Goal: Information Seeking & Learning: Check status

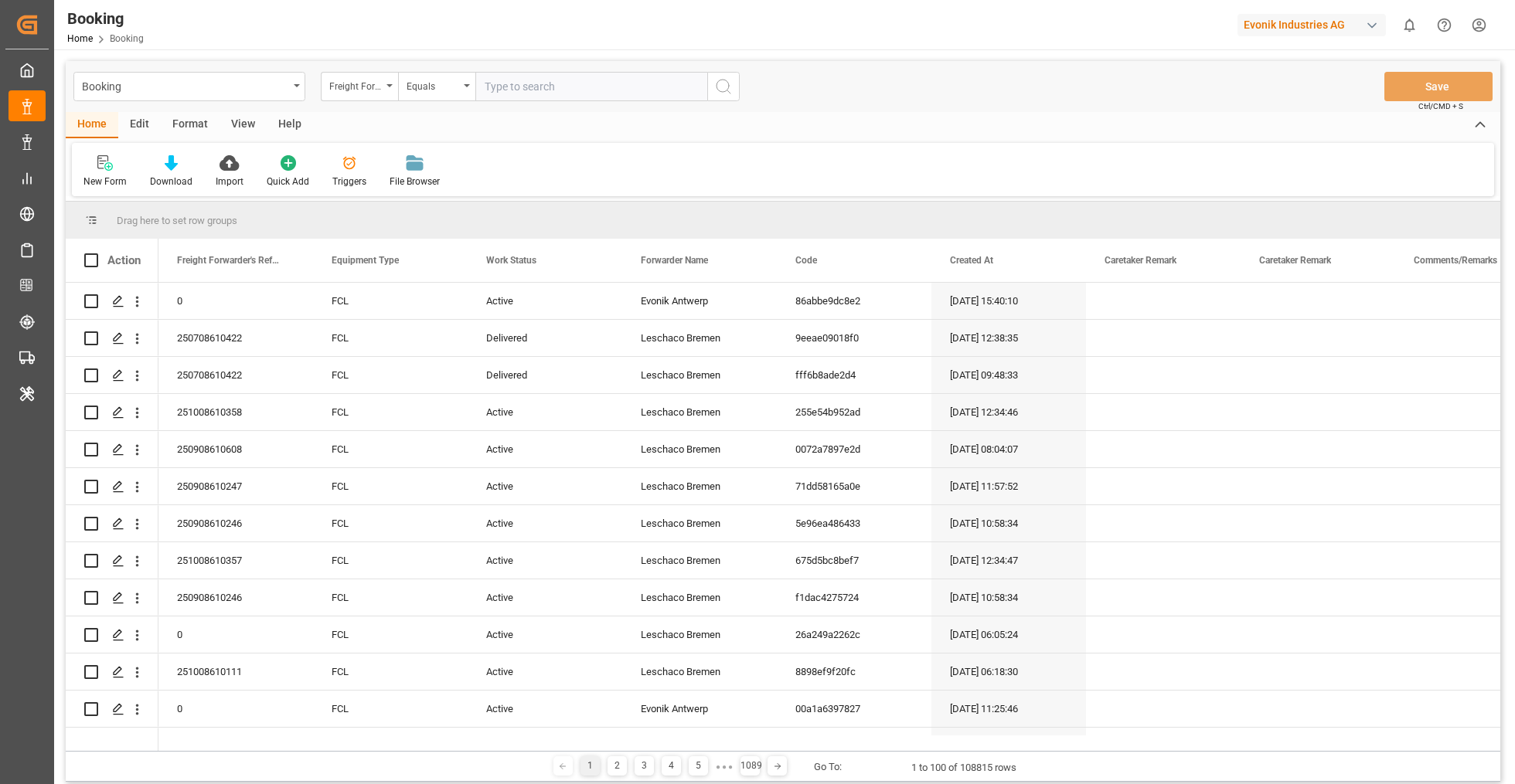
click at [137, 128] on div "Edit" at bounding box center [139, 125] width 42 height 26
click at [312, 174] on div "Configuration" at bounding box center [322, 181] width 58 height 14
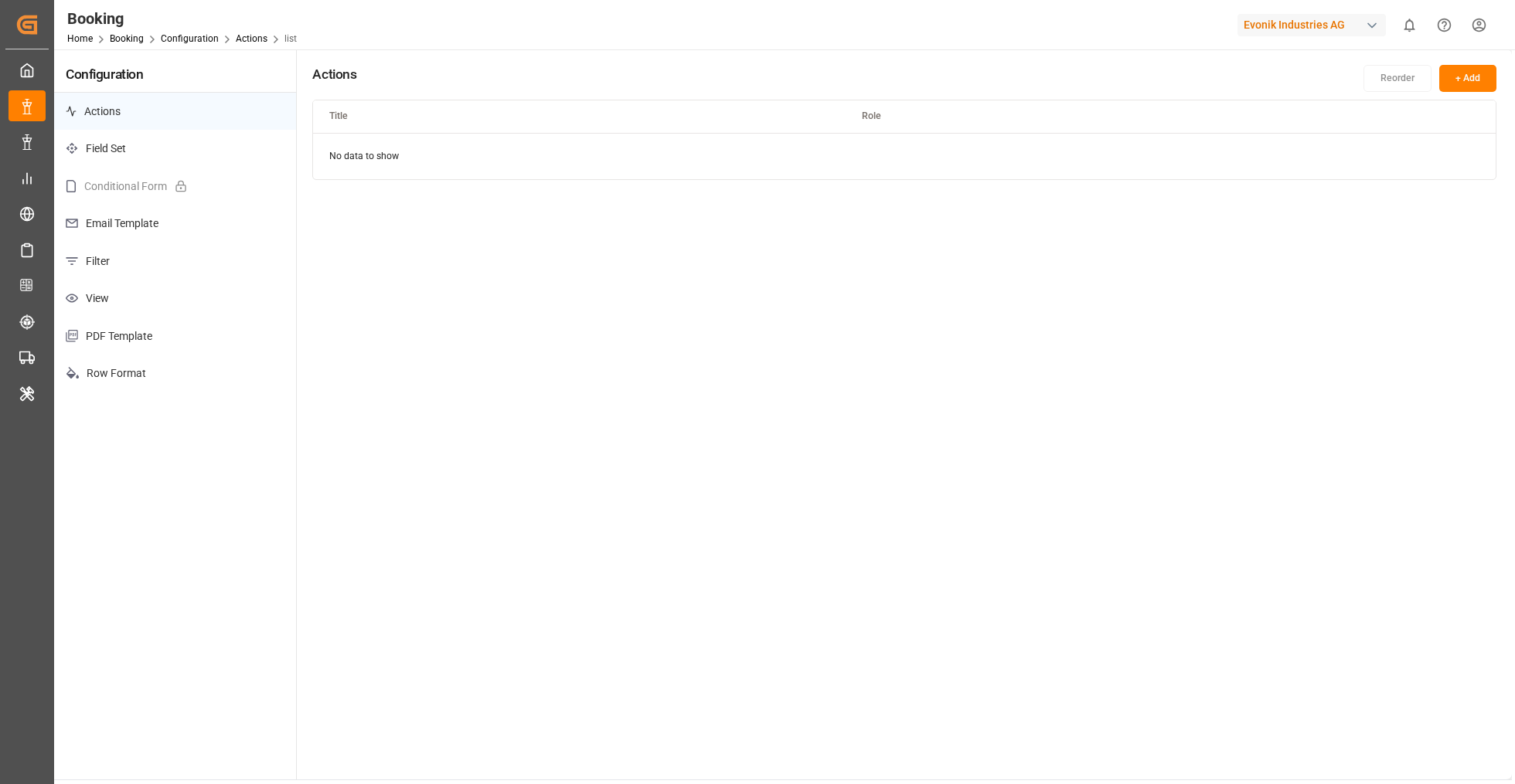
click at [145, 35] on span "Booking" at bounding box center [135, 38] width 51 height 10
click at [137, 38] on link "Booking" at bounding box center [126, 38] width 34 height 10
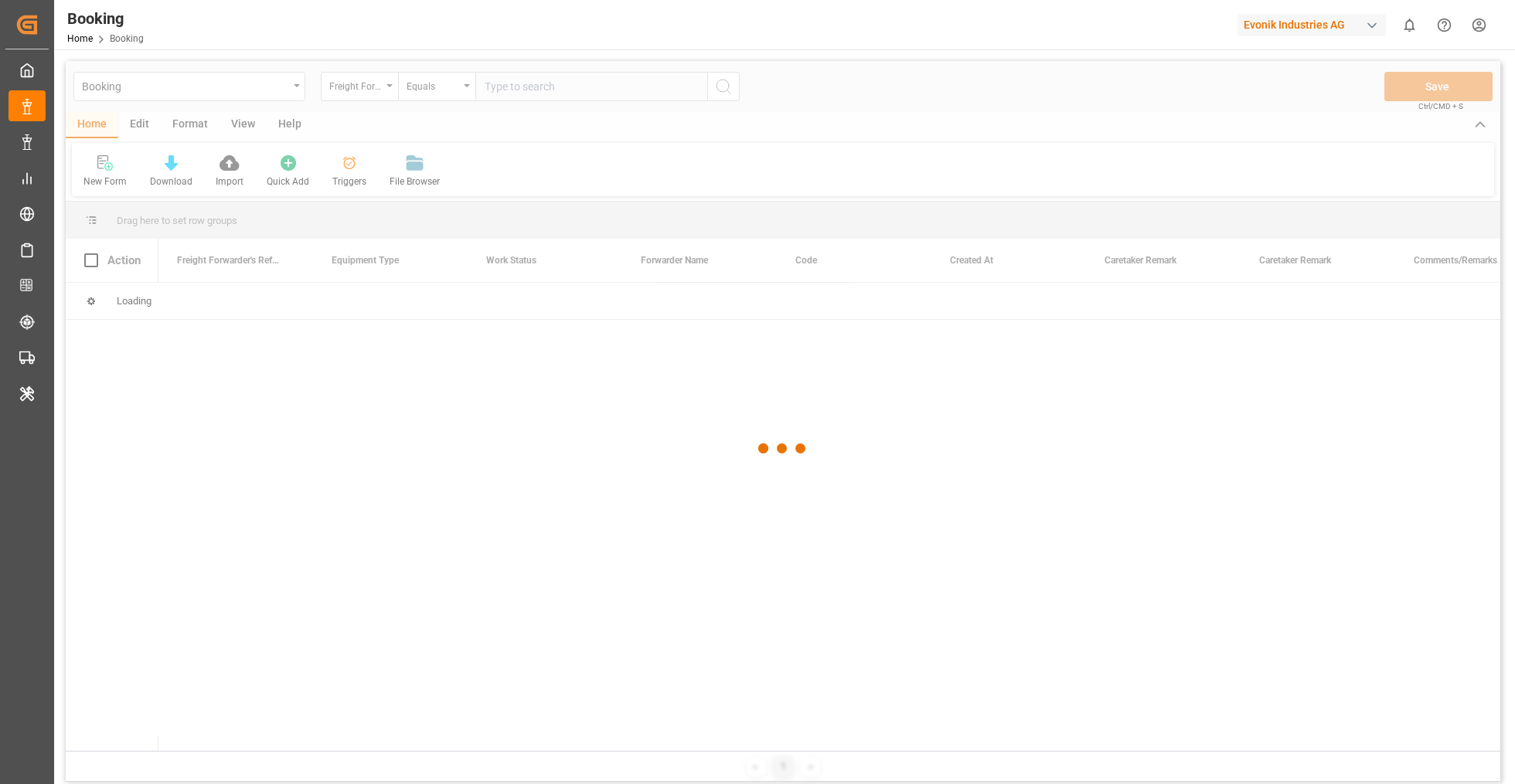
click at [189, 122] on div at bounding box center [782, 449] width 1434 height 775
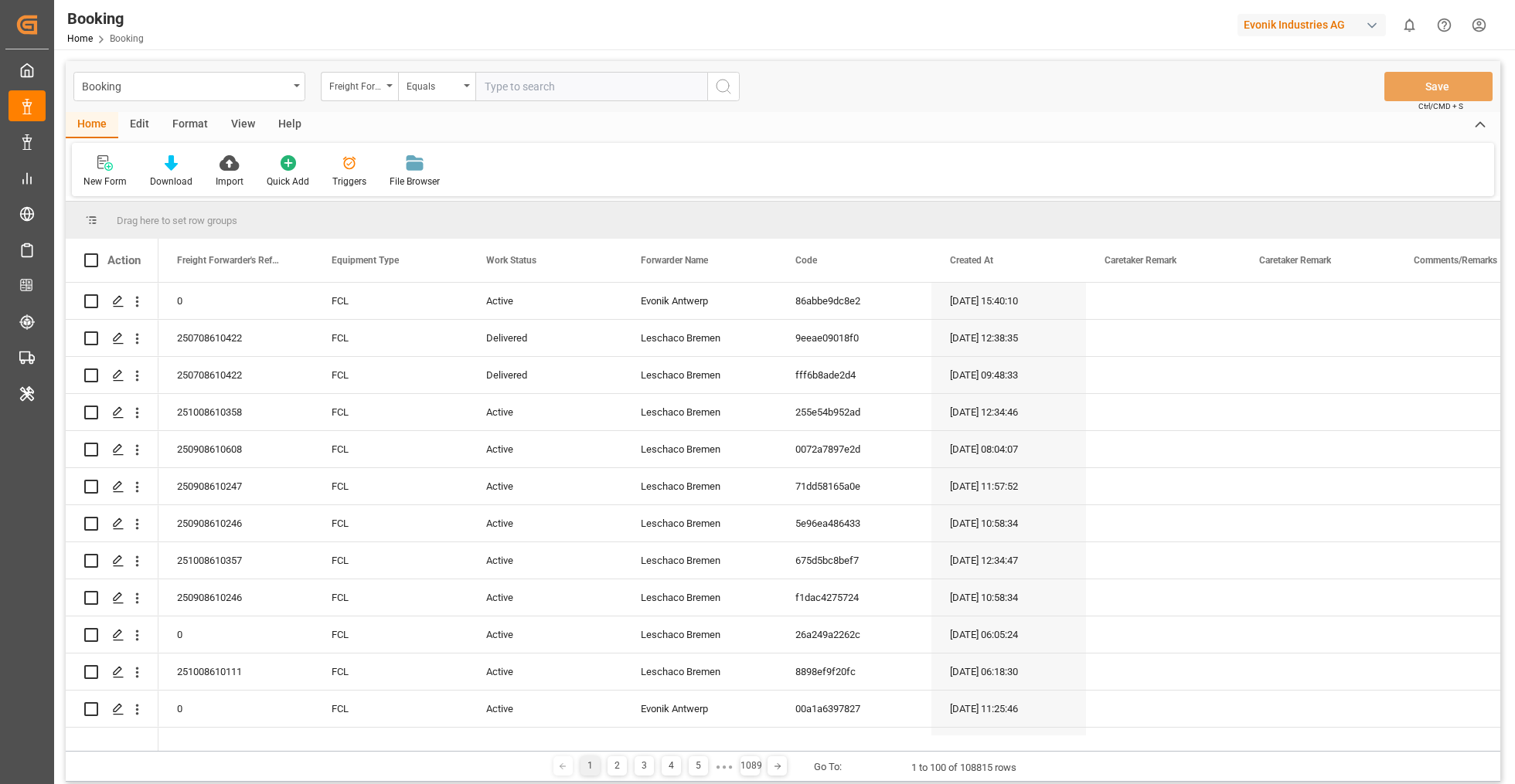
click at [189, 122] on div "Format" at bounding box center [190, 125] width 58 height 26
click at [114, 165] on div at bounding box center [107, 162] width 45 height 16
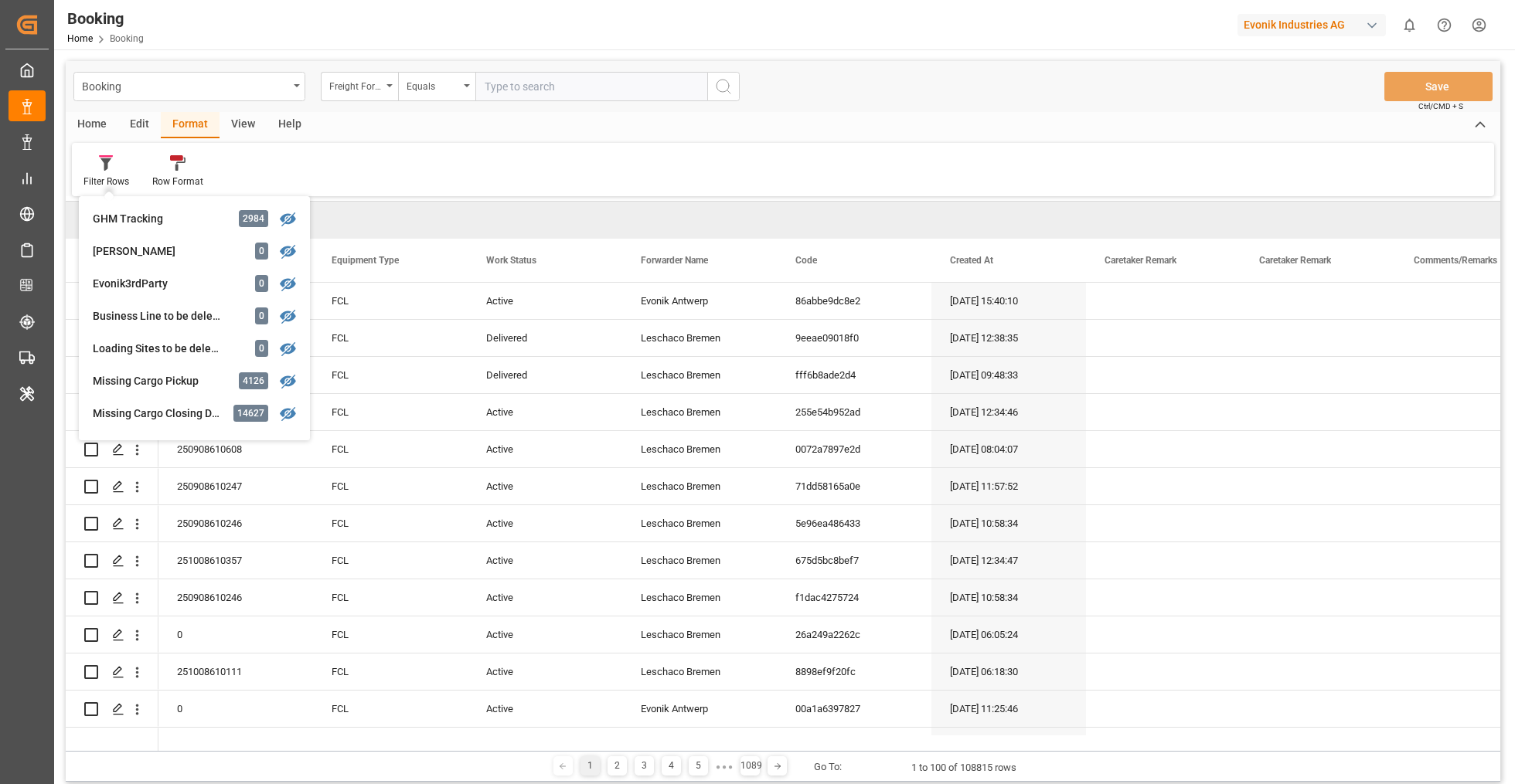
click at [555, 162] on div "Filter Rows GHM Tracking 2984 Karl gross 0 Evonik3rdParty 0 Business Line to be…" at bounding box center [782, 170] width 1422 height 54
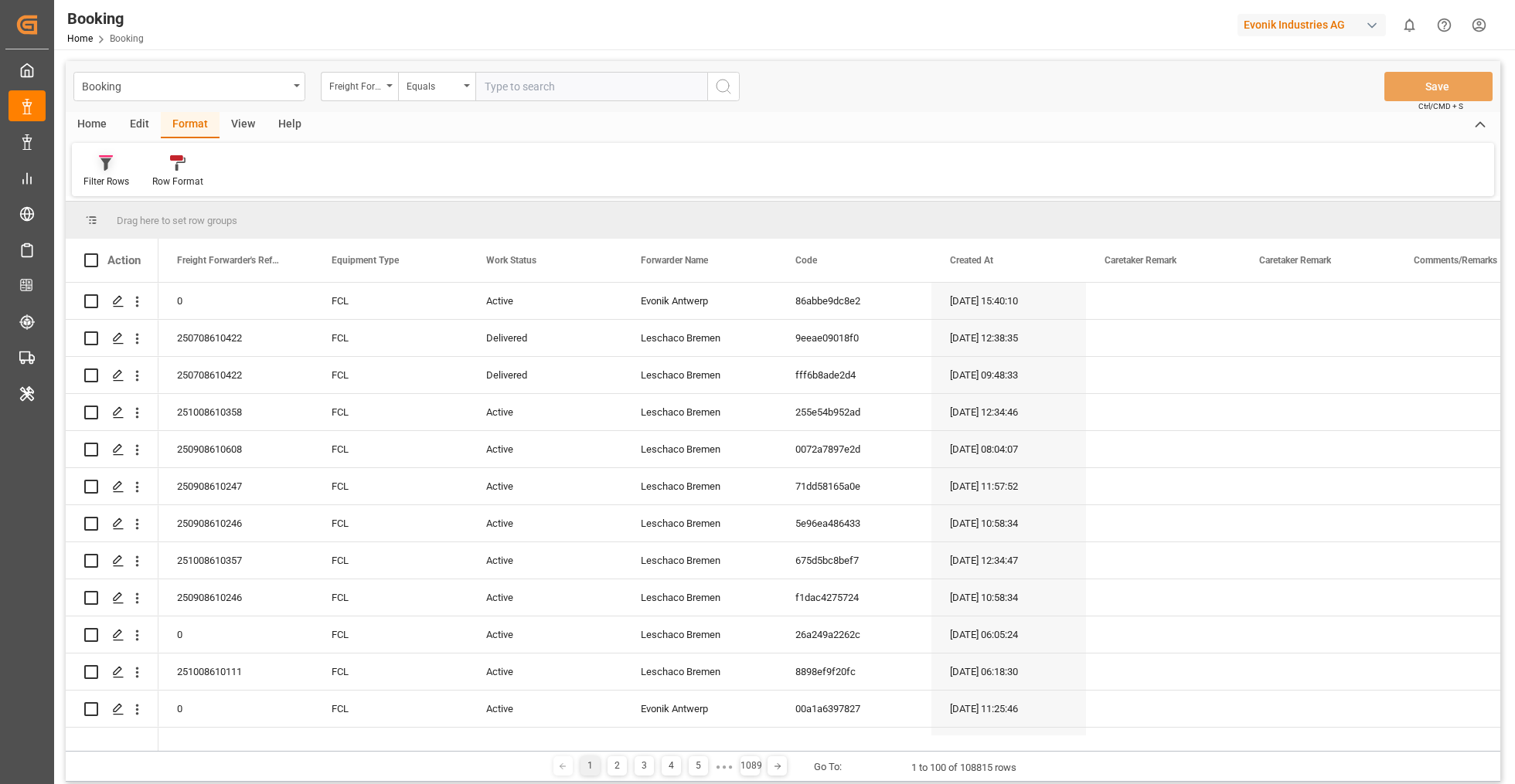
click at [125, 167] on div at bounding box center [107, 162] width 45 height 16
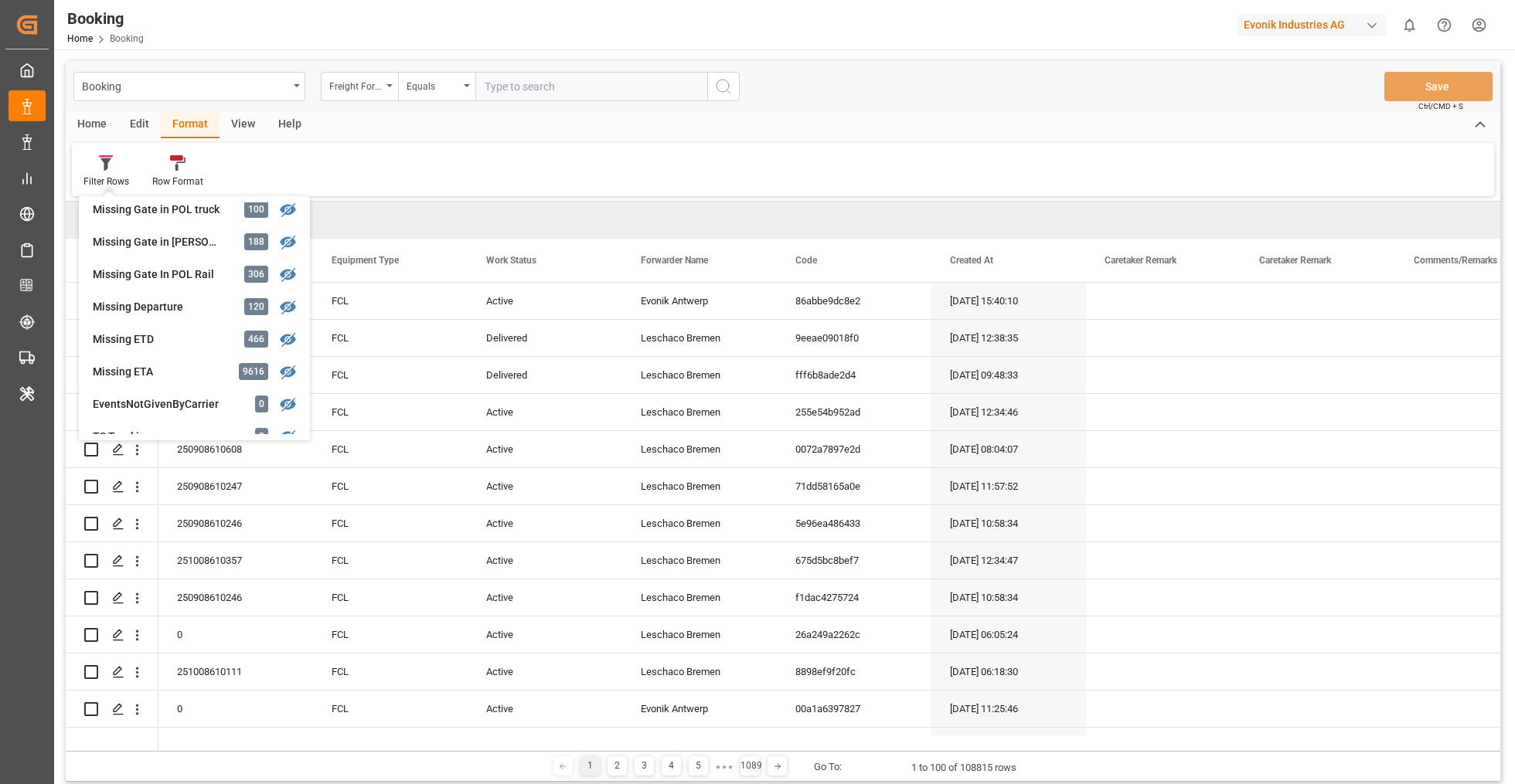
scroll to position [269, 0]
click at [456, 172] on div "Filter Rows GHM Tracking 2984 Karl gross 0 Evonik3rdParty 0 Business Line to be…" at bounding box center [782, 170] width 1422 height 54
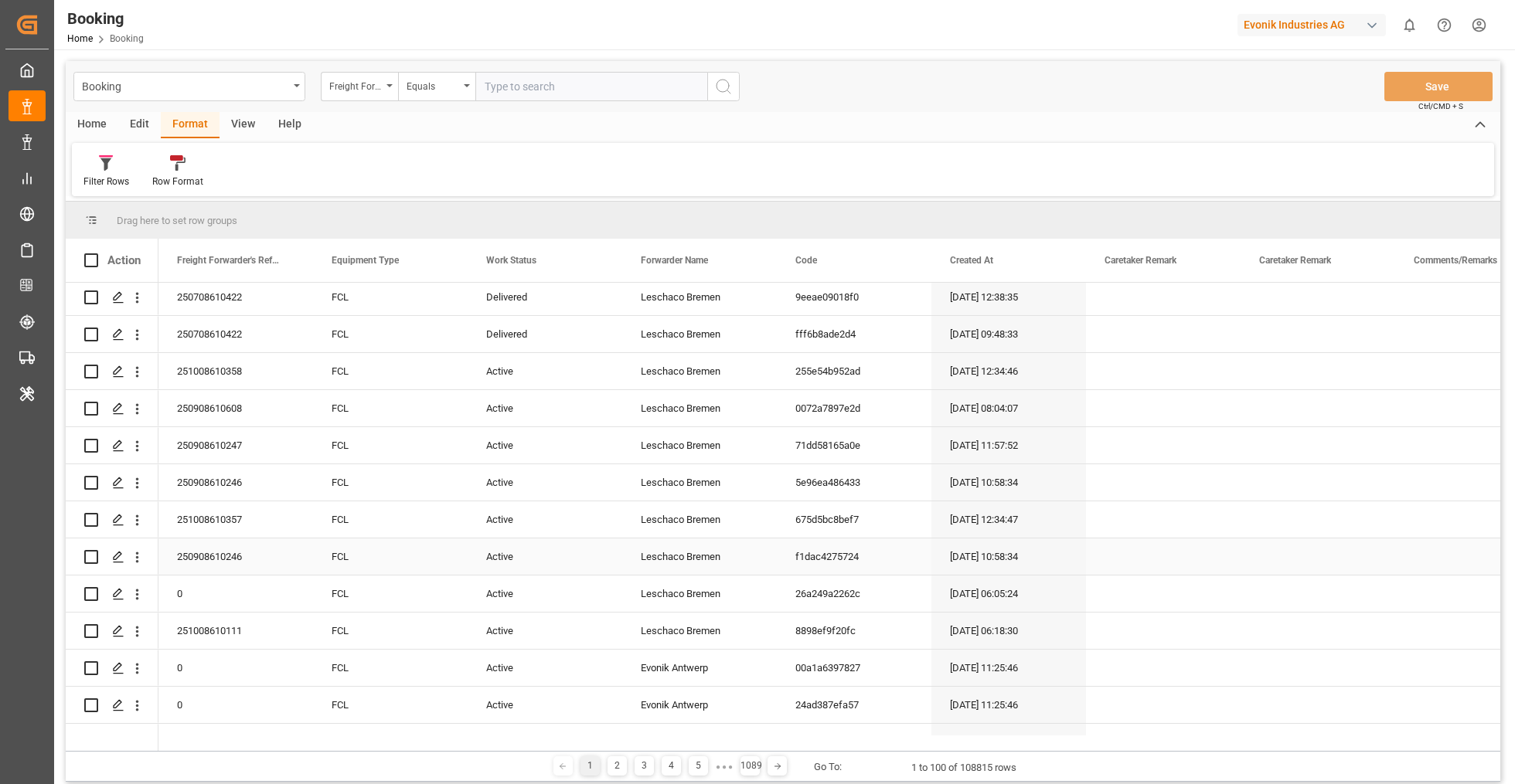
scroll to position [0, 0]
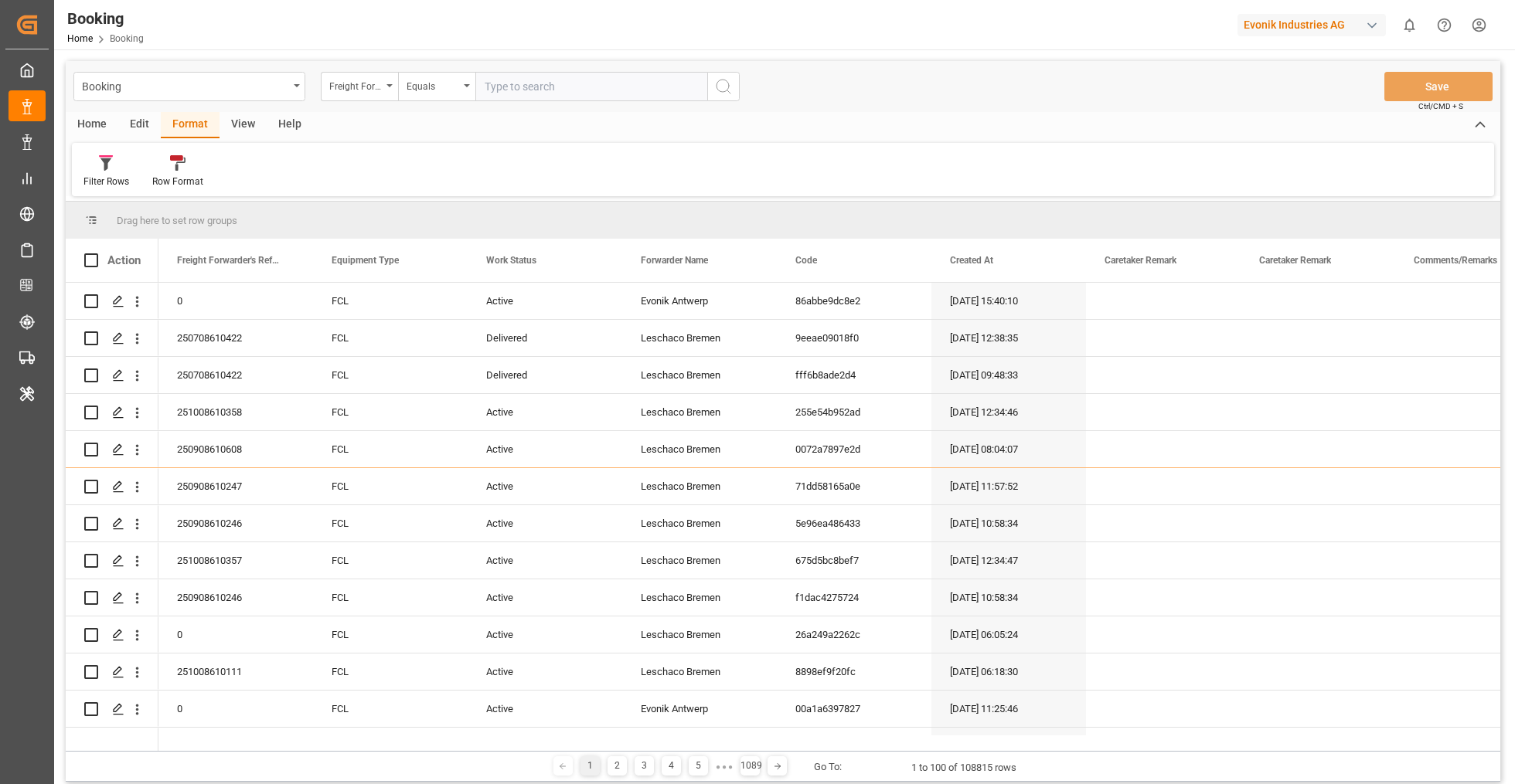
click at [89, 115] on div "Home" at bounding box center [92, 125] width 53 height 26
click at [75, 41] on link "Home" at bounding box center [79, 38] width 25 height 10
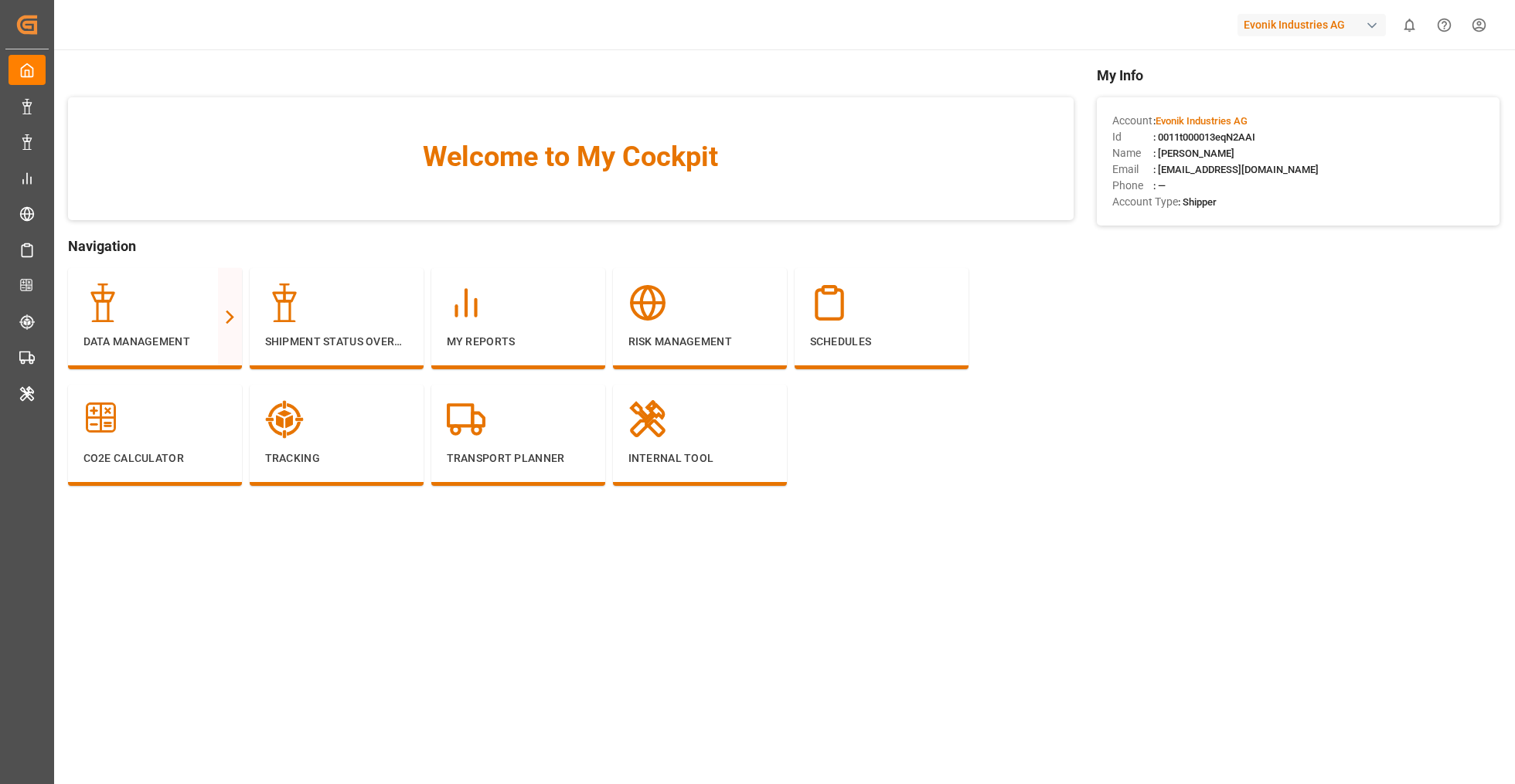
drag, startPoint x: 1282, startPoint y: 133, endPoint x: 1144, endPoint y: 143, distance: 138.4
click at [1144, 143] on div "Id : 0011t000013eqN2AAI" at bounding box center [1298, 137] width 371 height 16
click at [482, 343] on p "My Reports" at bounding box center [519, 341] width 143 height 16
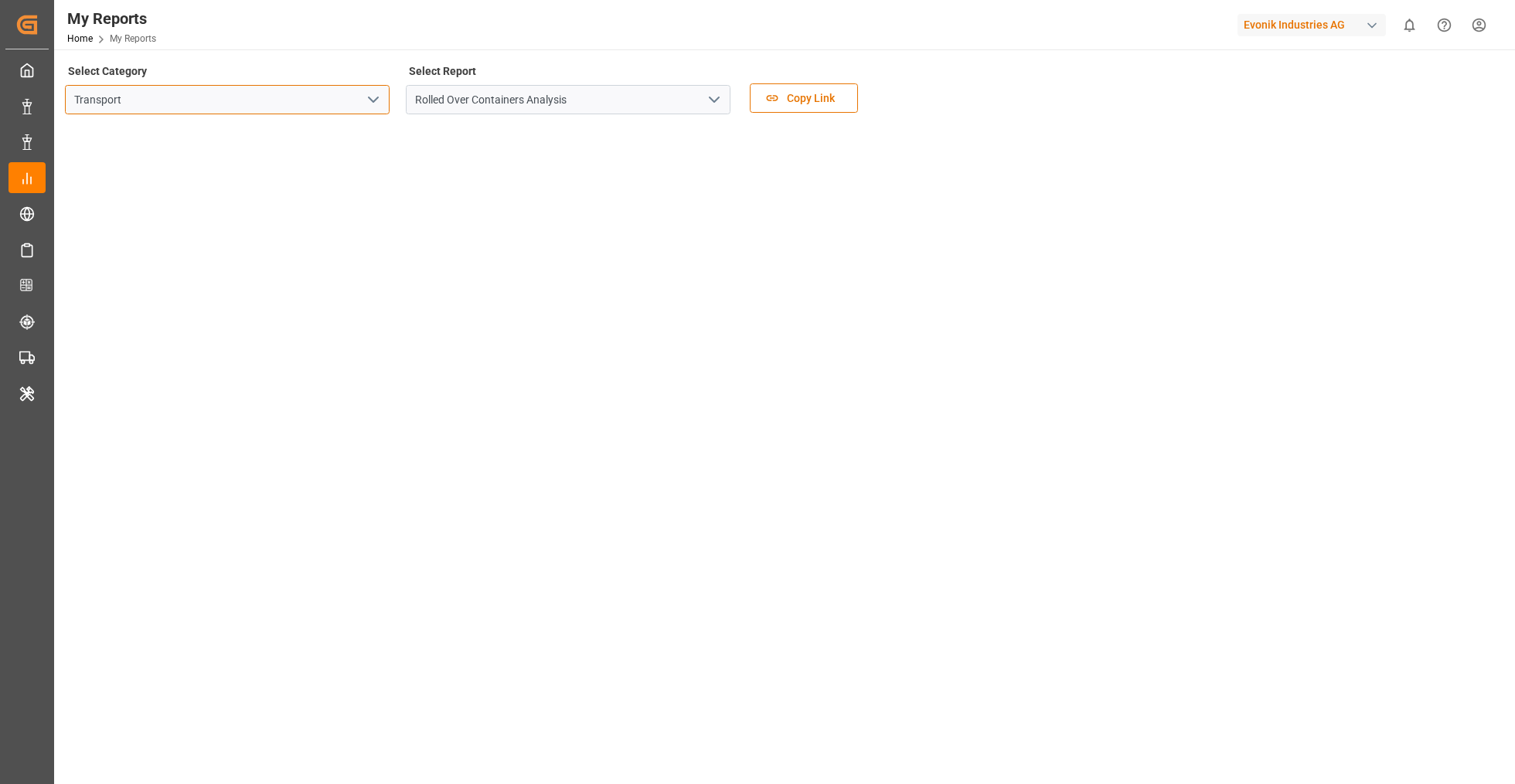
click at [179, 93] on input "Transport" at bounding box center [227, 99] width 324 height 29
click at [376, 101] on icon "open menu" at bounding box center [373, 100] width 19 height 19
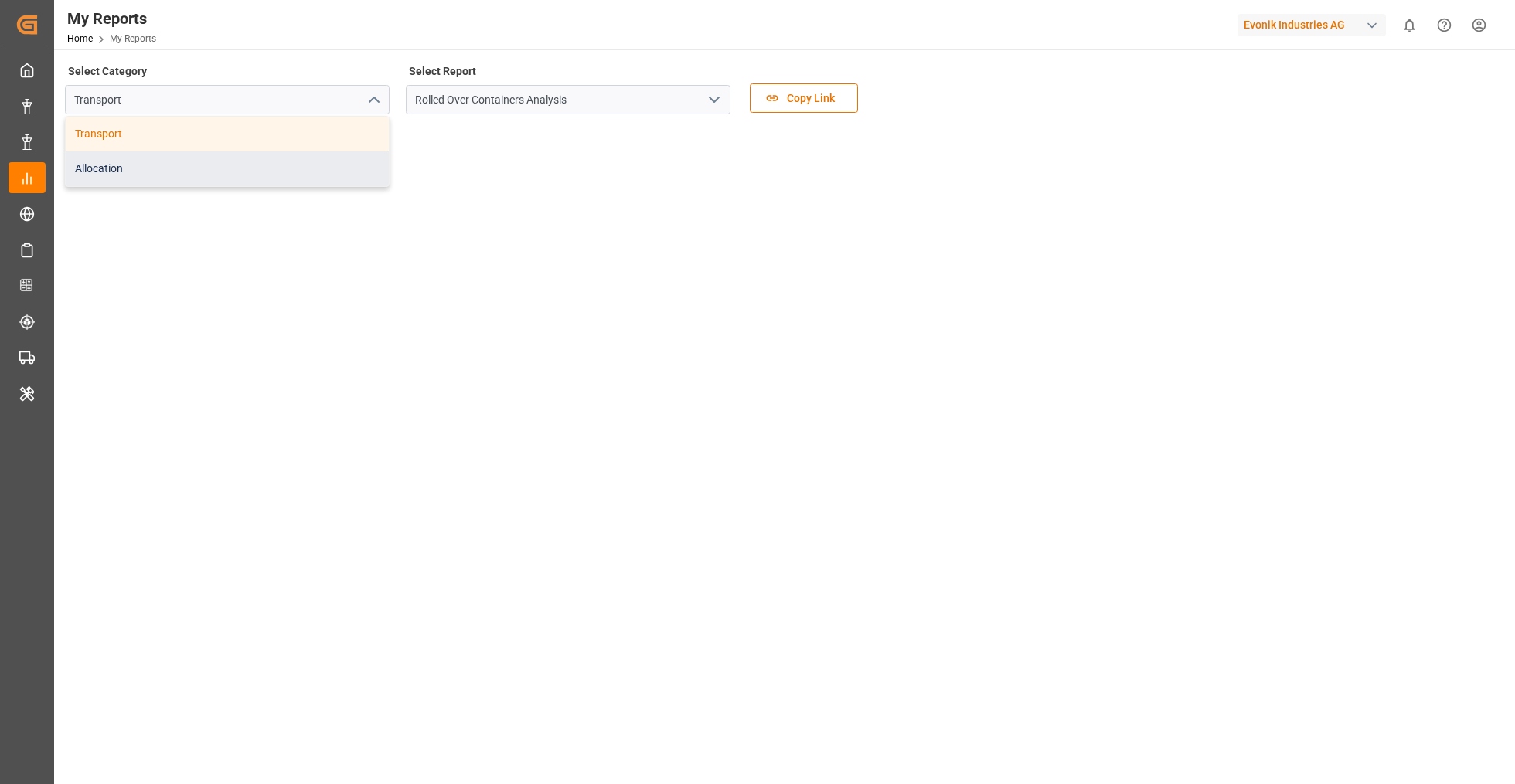
click at [332, 158] on div "Allocation" at bounding box center [227, 169] width 323 height 35
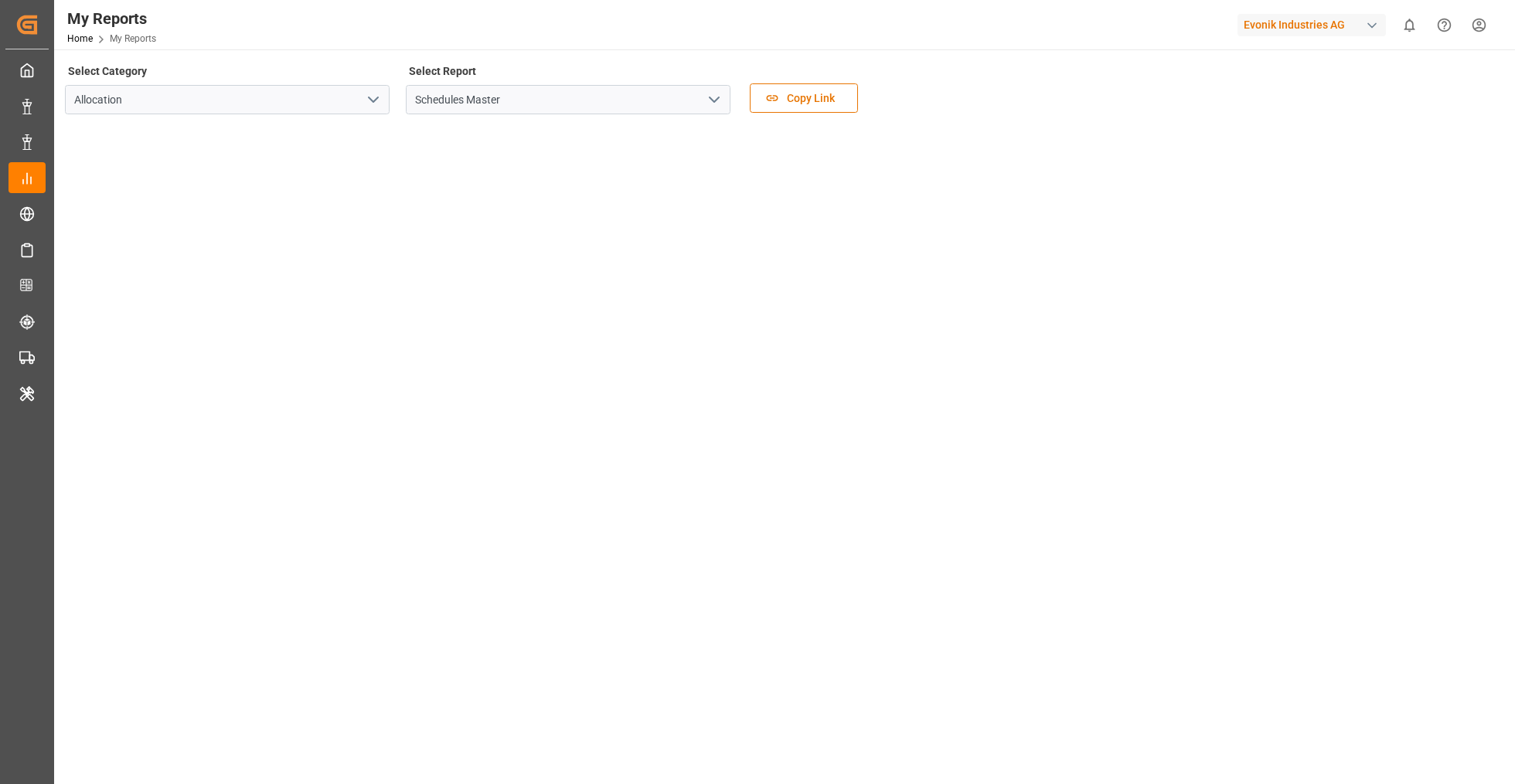
click at [383, 102] on button "open menu" at bounding box center [372, 99] width 24 height 24
click at [710, 98] on icon "open menu" at bounding box center [715, 100] width 19 height 19
click at [154, 105] on input "Allocation" at bounding box center [227, 99] width 324 height 29
click at [385, 97] on input "Allocation" at bounding box center [227, 99] width 324 height 29
click at [374, 103] on icon "open menu" at bounding box center [373, 100] width 19 height 19
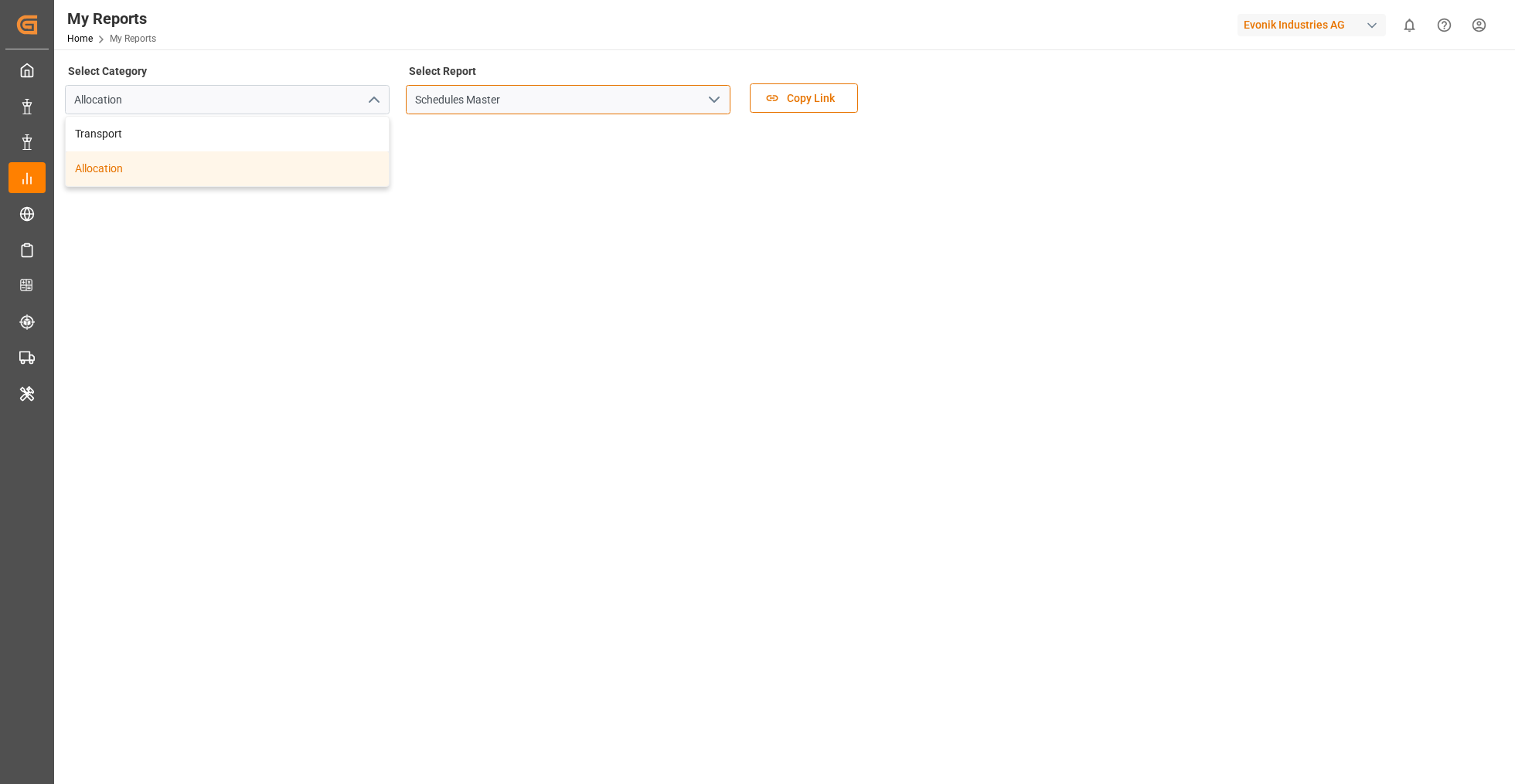
click at [519, 101] on input "Schedules Master" at bounding box center [568, 99] width 324 height 29
click at [712, 92] on icon "open menu" at bounding box center [715, 100] width 19 height 19
click at [1089, 99] on div "Select Category Allocation Select Report Schedules Master Copy Link" at bounding box center [782, 92] width 1436 height 65
click at [1259, 28] on div "Evonik Industries AG" at bounding box center [1310, 25] width 148 height 23
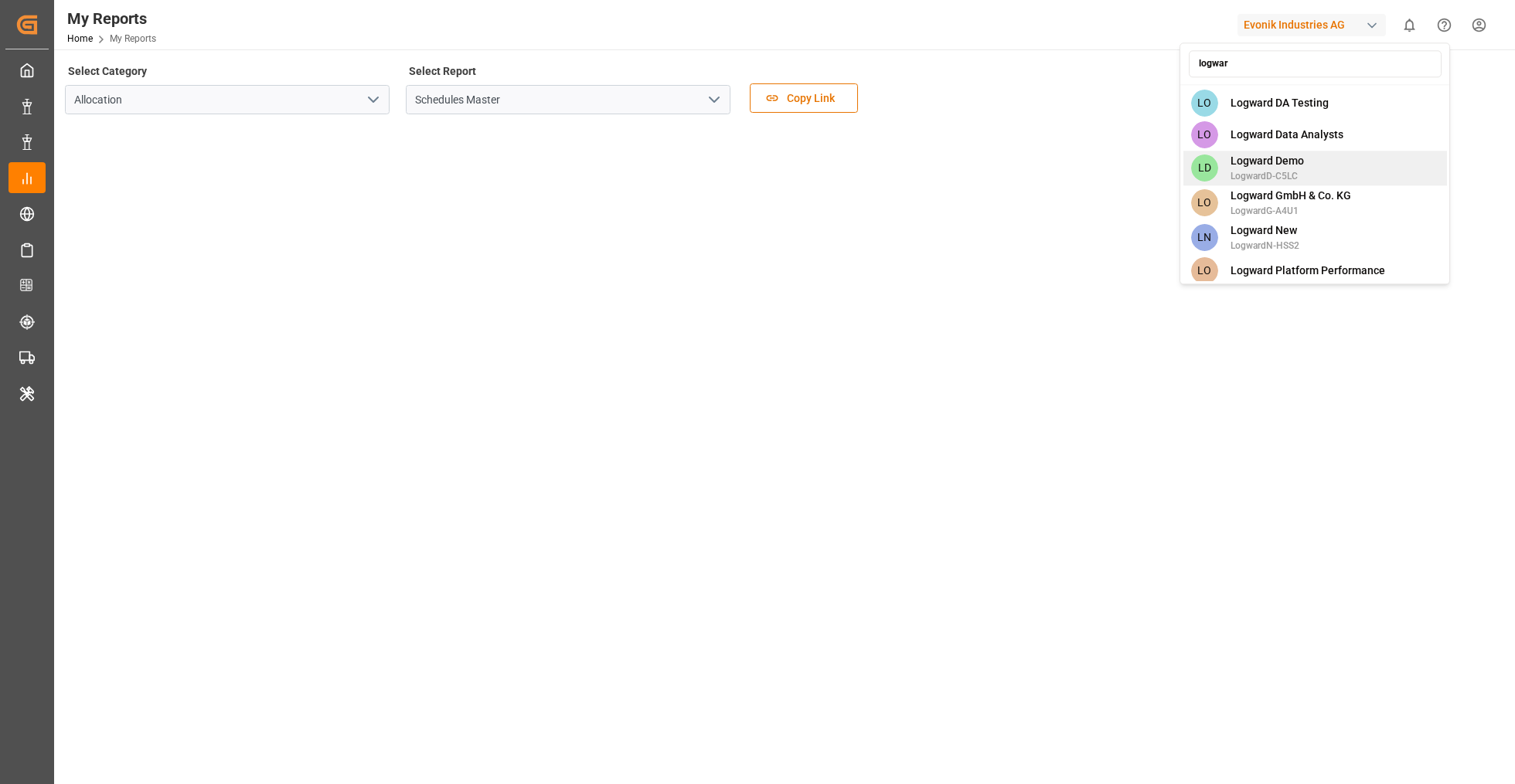
scroll to position [80, 0]
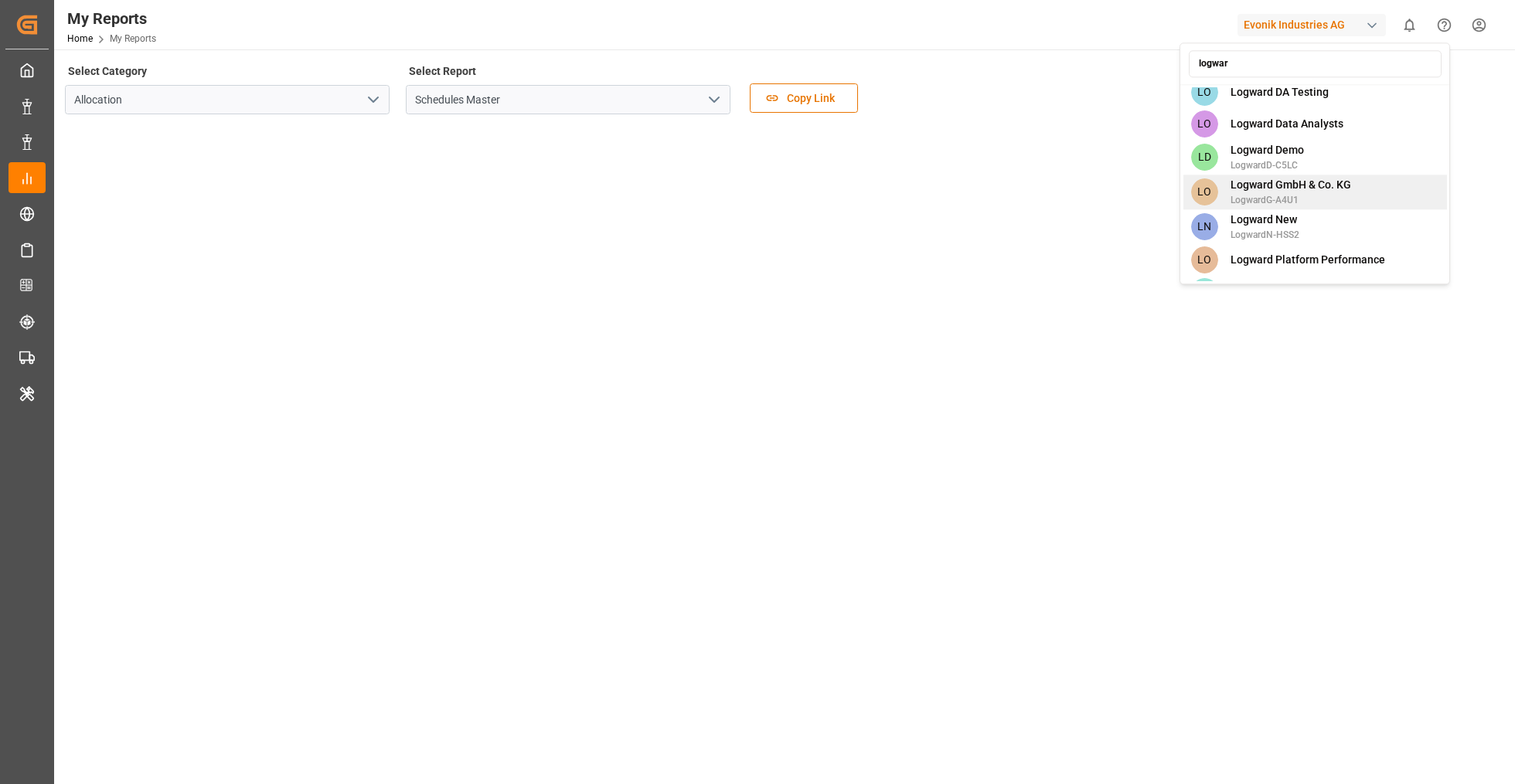
type input "logwar"
click at [1330, 198] on span "LogwardG-A4U1" at bounding box center [1291, 200] width 121 height 14
